Goal: Book appointment/travel/reservation

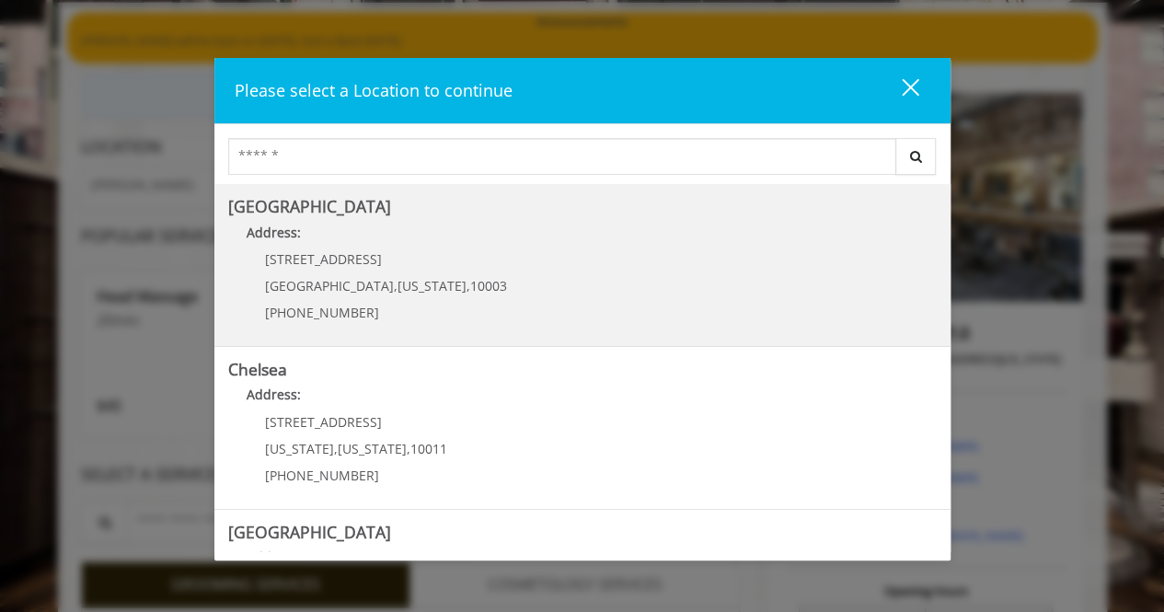
click at [407, 223] on Village "Address:" at bounding box center [582, 237] width 708 height 29
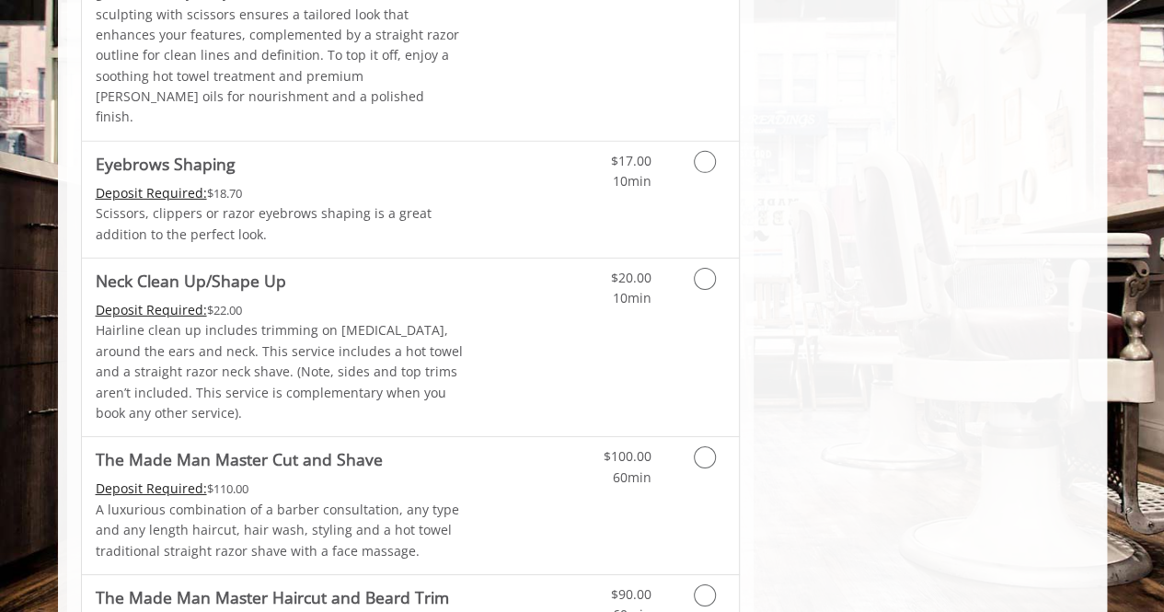
scroll to position [2874, 0]
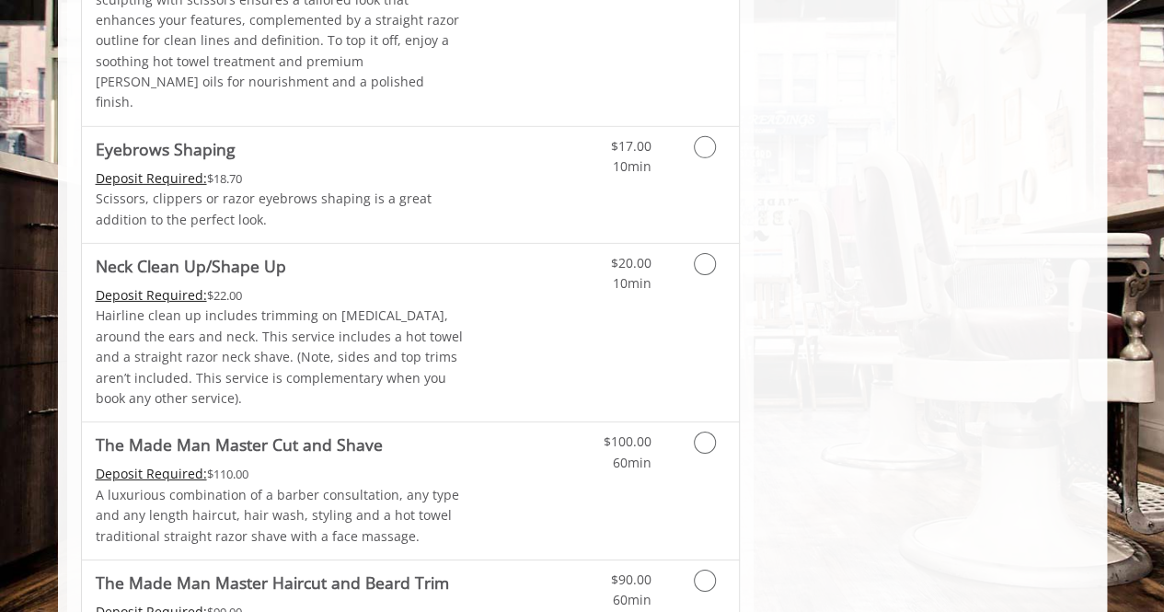
scroll to position [134, 0]
